Goal: Transaction & Acquisition: Purchase product/service

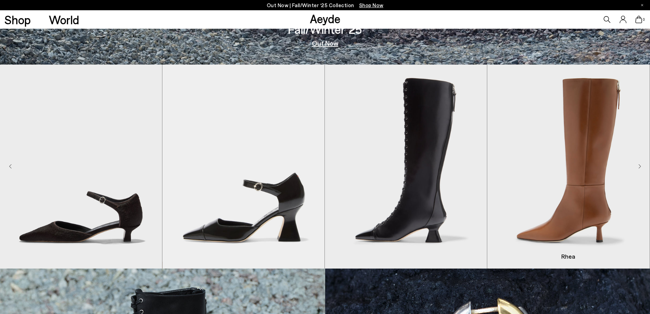
scroll to position [375, 0]
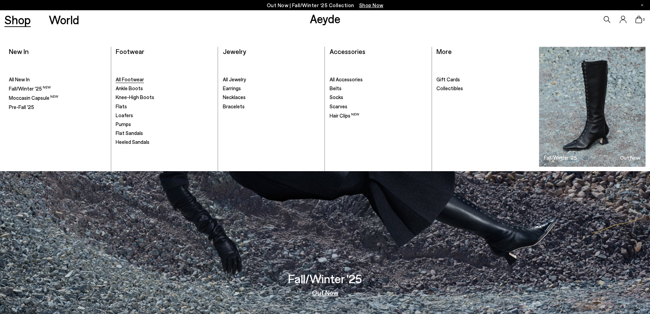
click at [128, 79] on span "All Footwear" at bounding box center [130, 79] width 28 height 6
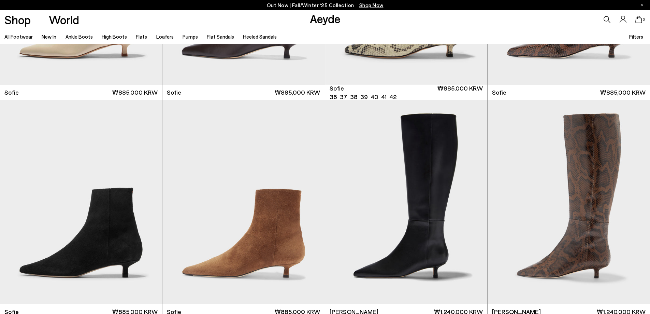
scroll to position [2423, 0]
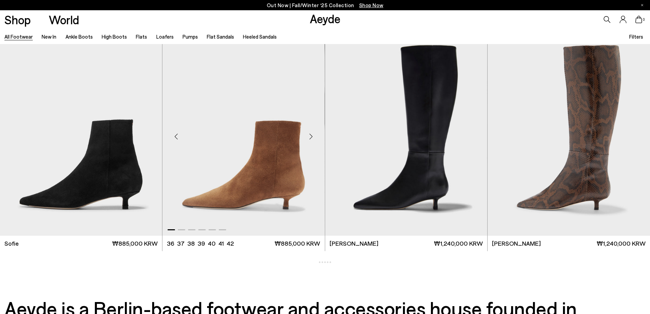
click at [230, 118] on img "1 / 6" at bounding box center [243, 134] width 162 height 204
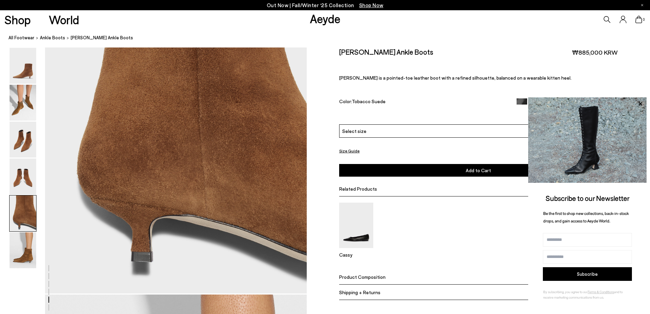
scroll to position [1604, 0]
